Goal: Transaction & Acquisition: Purchase product/service

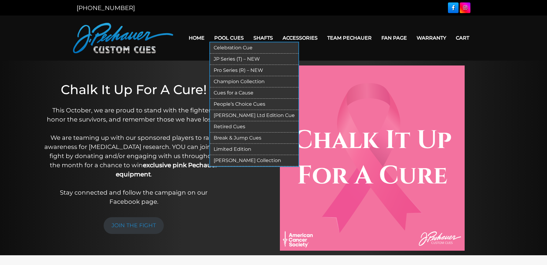
click at [229, 59] on link "JP Series (T) – NEW" at bounding box center [254, 59] width 88 height 11
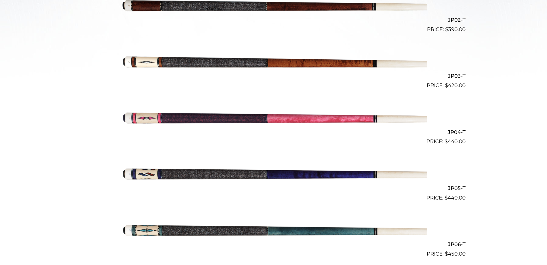
scroll to position [344, 0]
